Goal: Task Accomplishment & Management: Complete application form

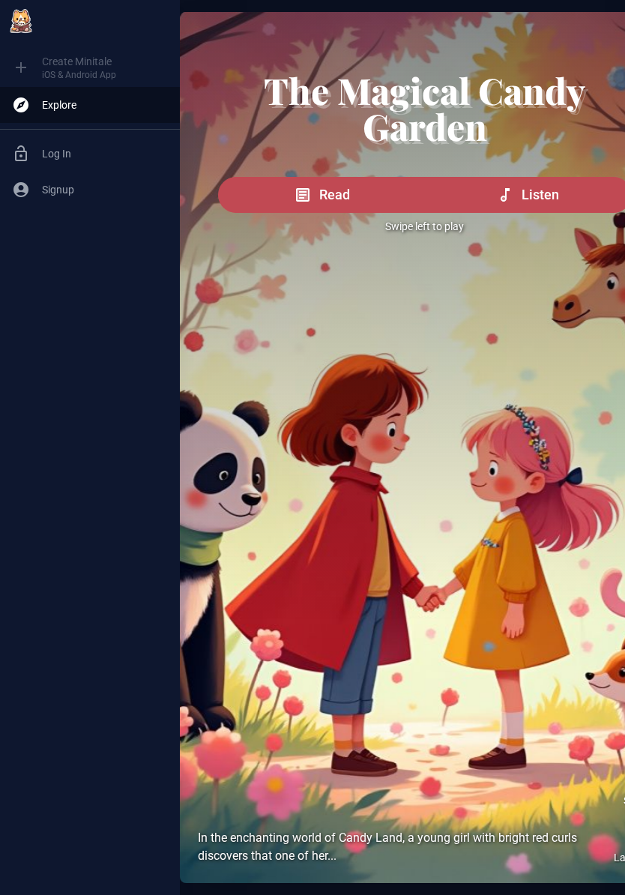
click at [542, 203] on span "Listen" at bounding box center [540, 194] width 37 height 21
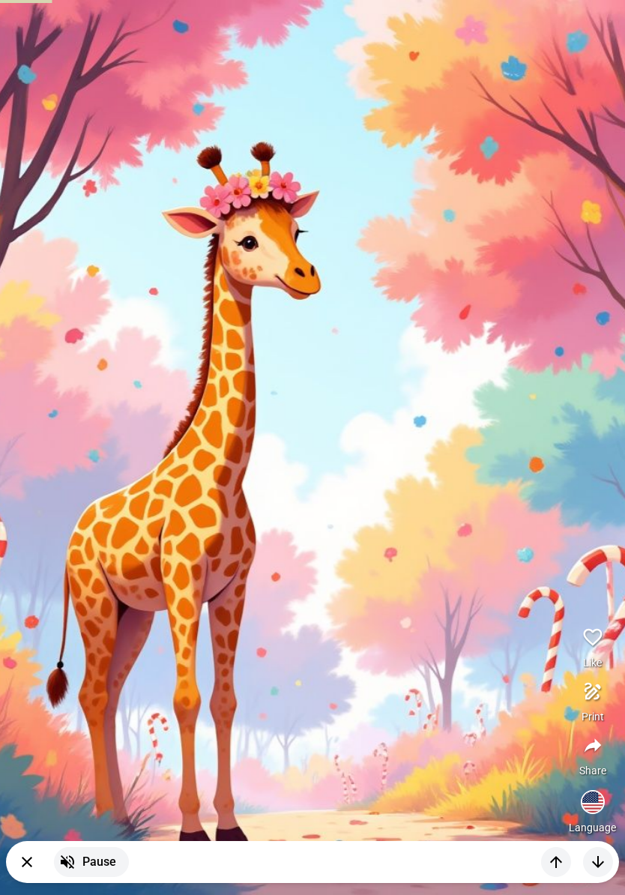
click at [587, 619] on button "button" at bounding box center [593, 637] width 36 height 36
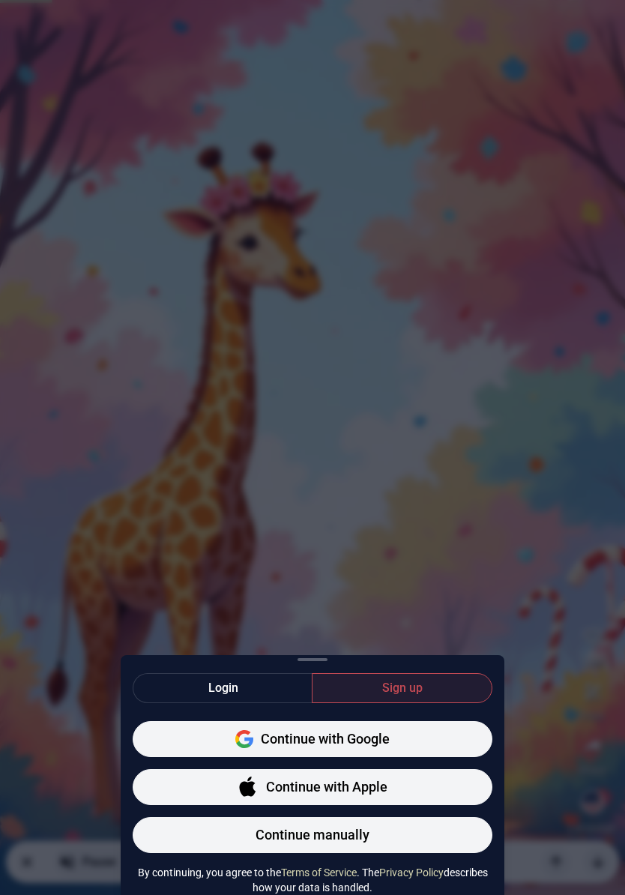
click at [379, 729] on span "Continue with Google" at bounding box center [325, 739] width 129 height 21
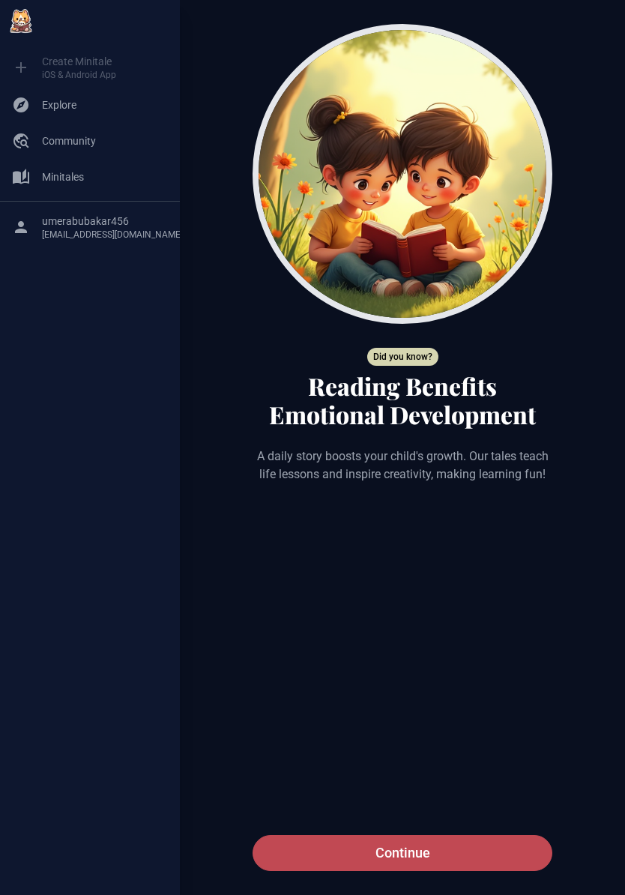
click at [457, 835] on button "Continue" at bounding box center [403, 853] width 300 height 36
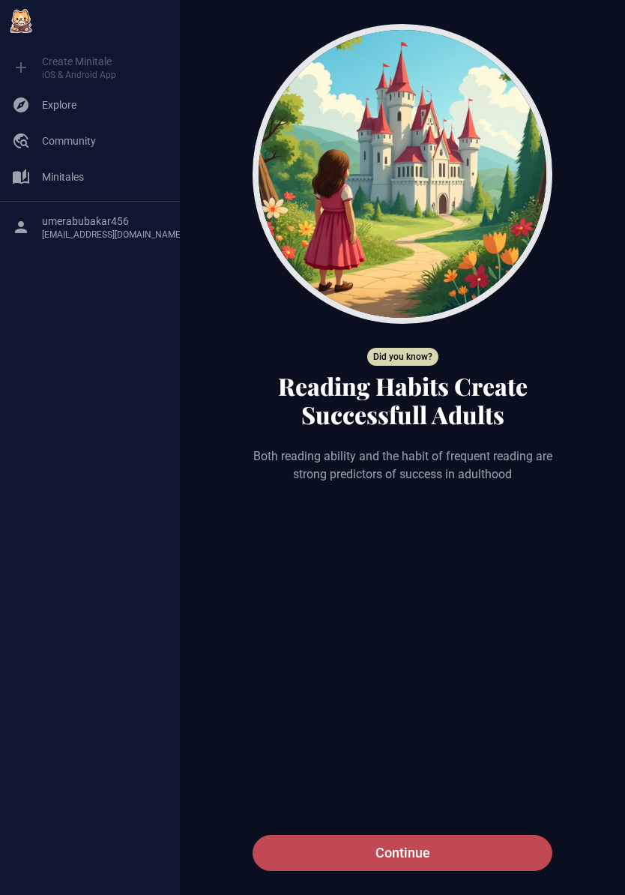
click at [439, 835] on button "Continue" at bounding box center [403, 853] width 300 height 36
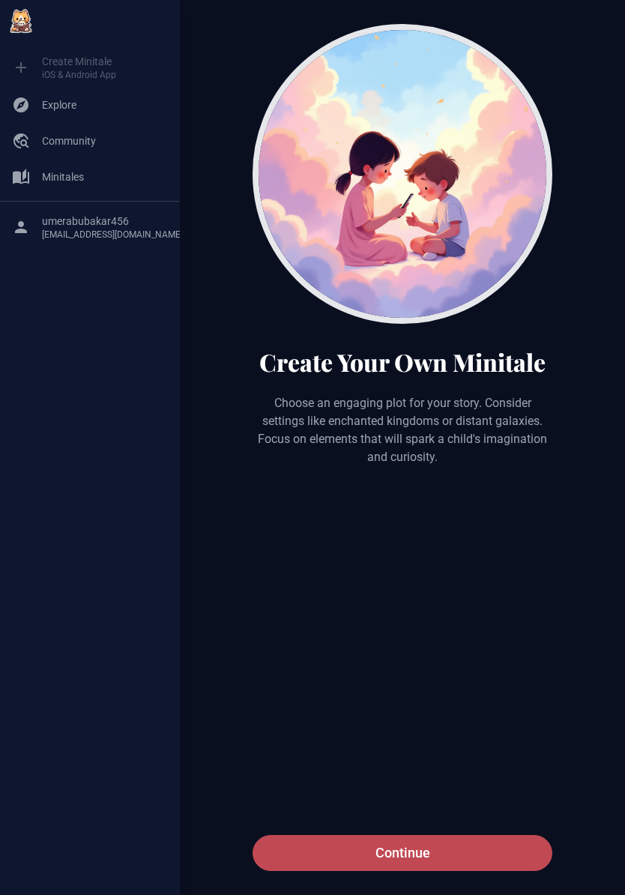
click at [429, 843] on span "Continue" at bounding box center [403, 853] width 55 height 21
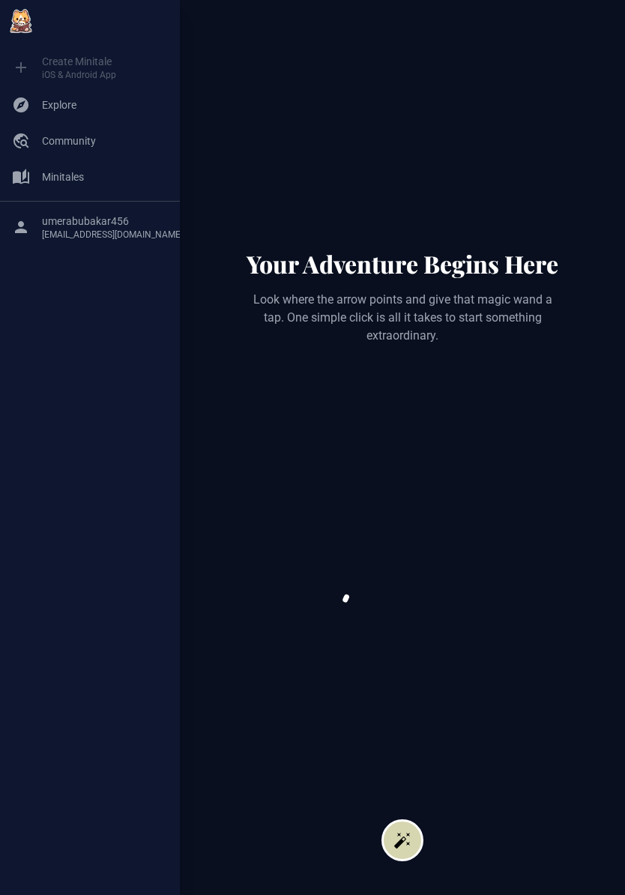
click at [421, 819] on div at bounding box center [403, 857] width 318 height 76
click at [419, 819] on button "button" at bounding box center [403, 840] width 42 height 42
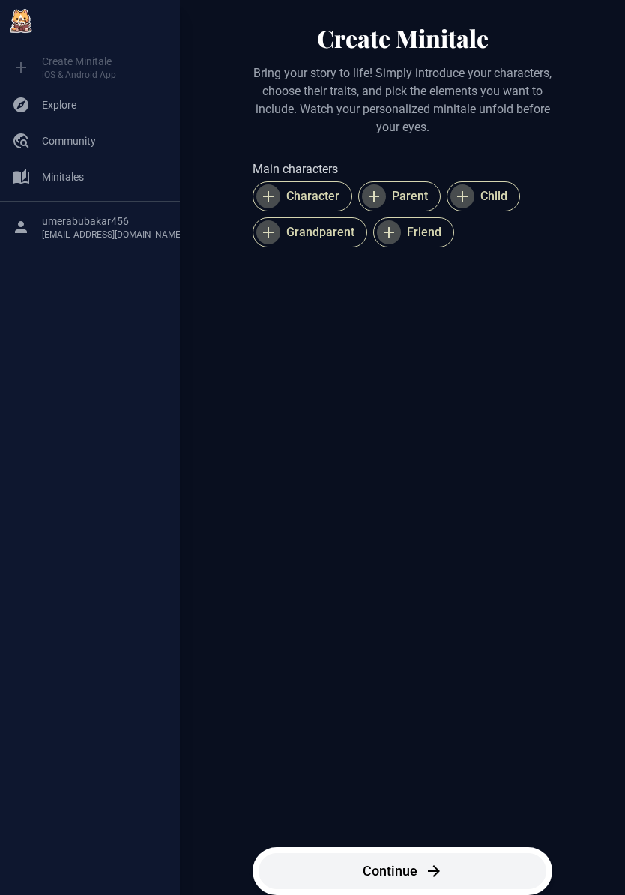
click at [319, 526] on div "Main characters Character Parent Child Grandparent Friend" at bounding box center [403, 491] width 300 height 663
click at [314, 205] on span "Character" at bounding box center [312, 196] width 53 height 18
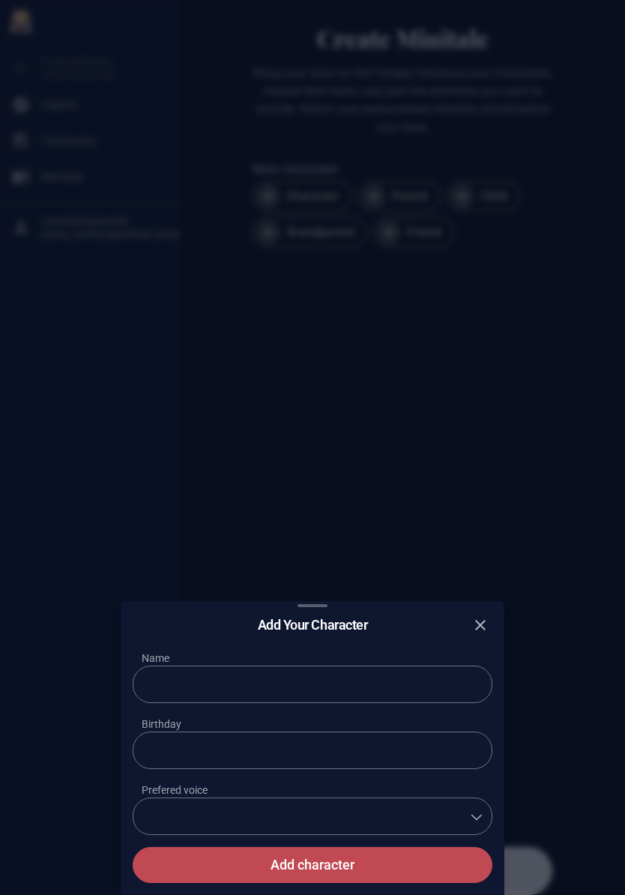
click at [452, 397] on div "Add Your Character Name Birthday Prefered voice **** ****** ***** Add character" at bounding box center [312, 447] width 625 height 895
